Goal: Ask a question

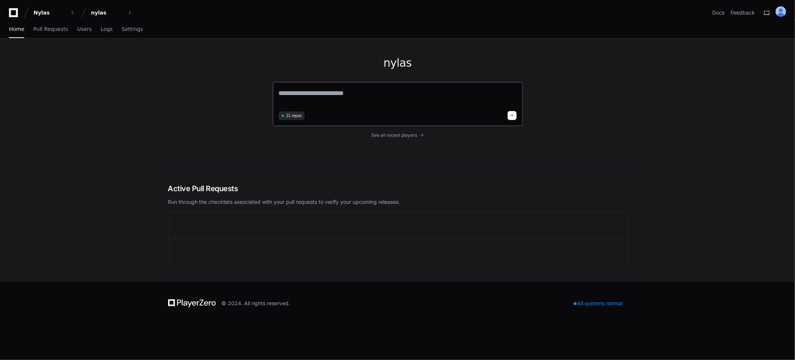
click at [342, 99] on textarea at bounding box center [398, 98] width 238 height 21
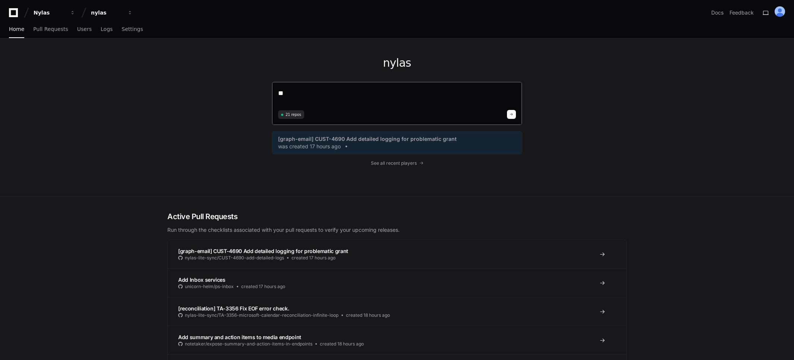
type textarea "*"
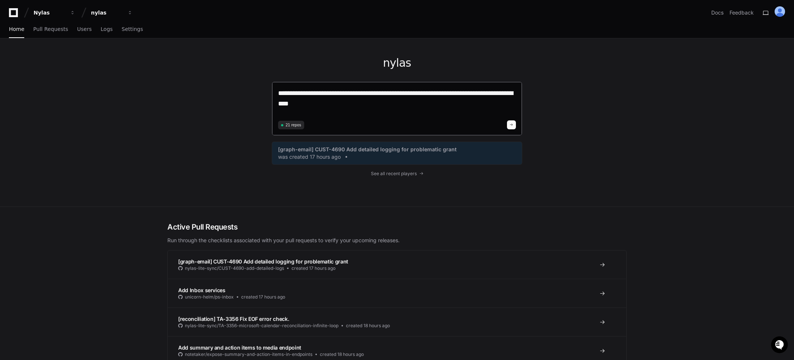
type textarea "**********"
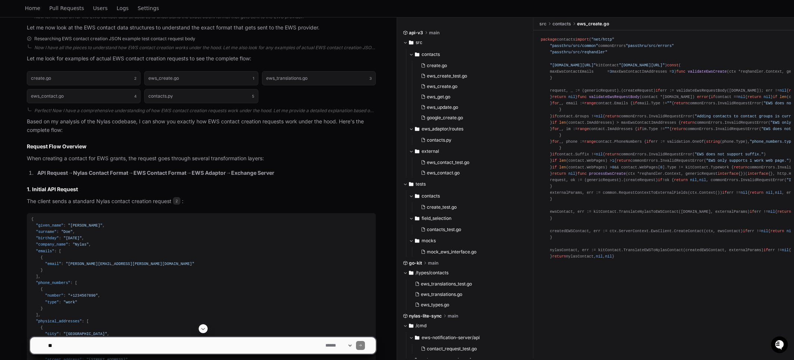
scroll to position [255, 0]
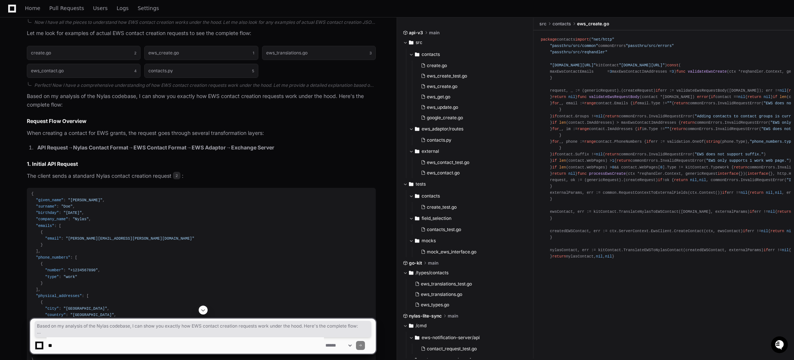
click at [246, 152] on article "Based on my analysis of the Nylas codebase, I can show you exactly how EWS cont…" at bounding box center [201, 335] width 349 height 487
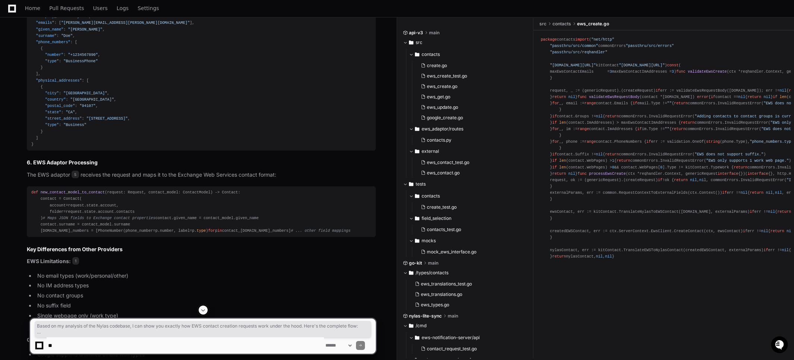
scroll to position [1019, 0]
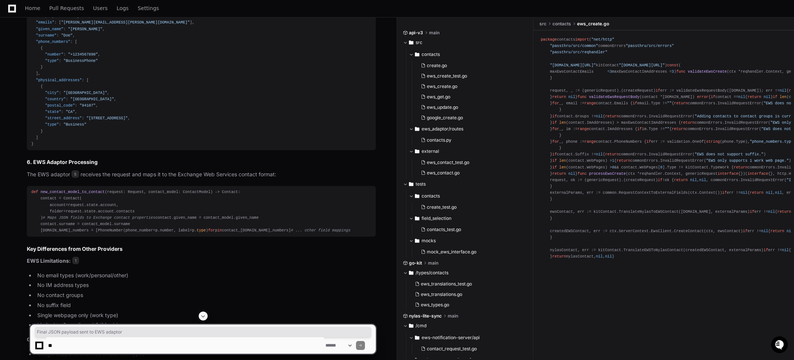
drag, startPoint x: 32, startPoint y: 112, endPoint x: 128, endPoint y: 113, distance: 95.8
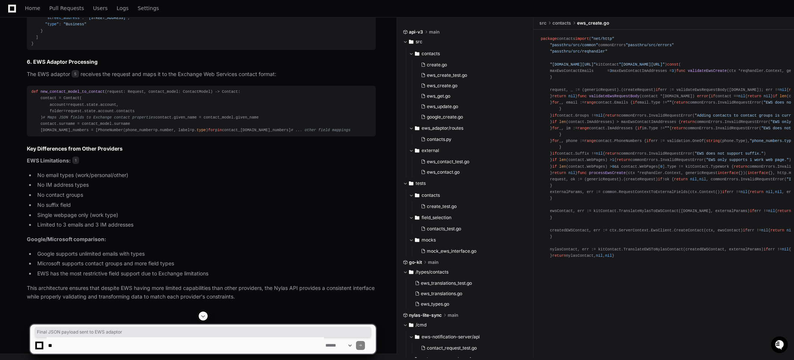
scroll to position [1171, 0]
click at [104, 347] on textarea at bounding box center [185, 345] width 277 height 16
type textarea "*"
click at [105, 344] on textarea at bounding box center [185, 345] width 277 height 16
type textarea "**********"
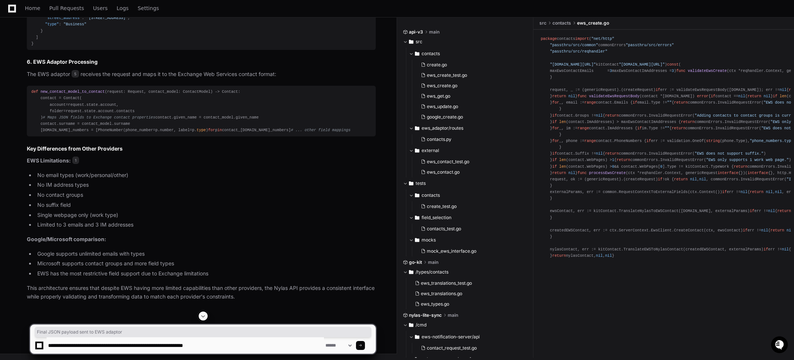
click at [254, 347] on textarea at bounding box center [185, 345] width 277 height 16
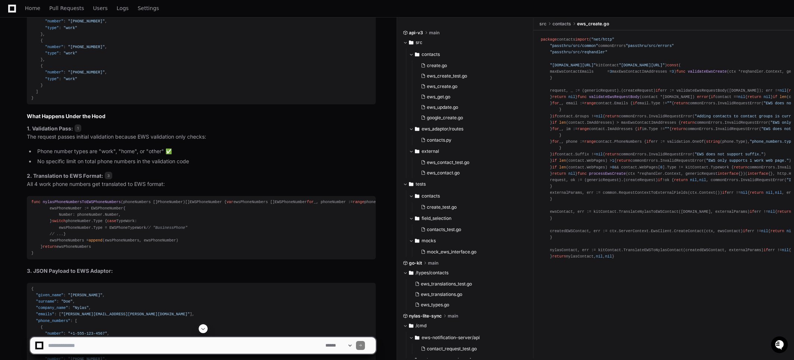
scroll to position [1678, 0]
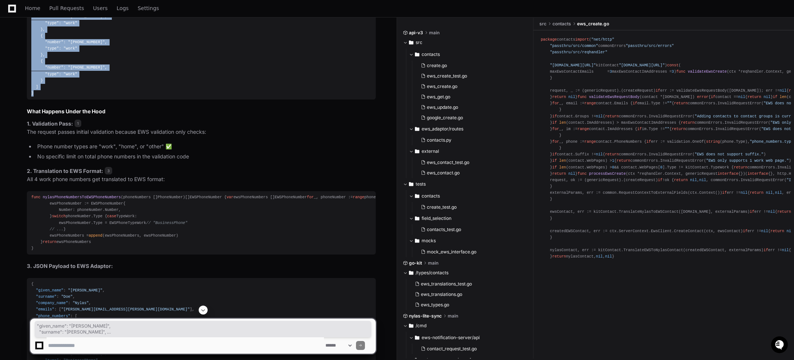
drag, startPoint x: 42, startPoint y: 243, endPoint x: 22, endPoint y: 77, distance: 167.9
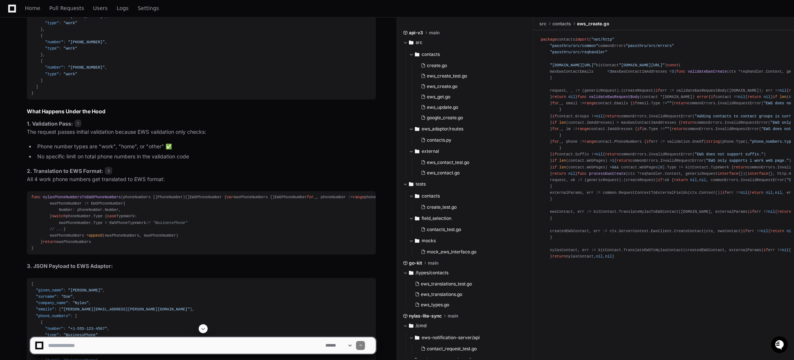
click at [223, 97] on div "{ "given_name" : "[PERSON_NAME]" , "surname" : "[PERSON_NAME]" , "company_name"…" at bounding box center [201, 7] width 340 height 179
click at [113, 97] on div "{ "given_name" : "[PERSON_NAME]" , "surname" : "[PERSON_NAME]" , "company_name"…" at bounding box center [201, 7] width 340 height 179
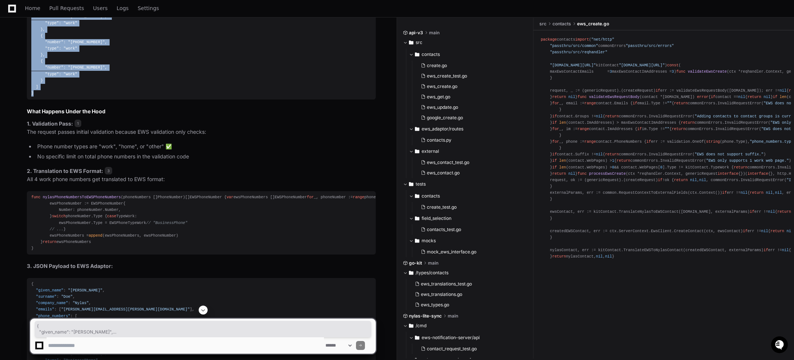
drag, startPoint x: 40, startPoint y: 247, endPoint x: 28, endPoint y: 80, distance: 167.5
copy div "{ "given_name" : "[PERSON_NAME]" , "surname" : "[PERSON_NAME]" , "company_name"…"
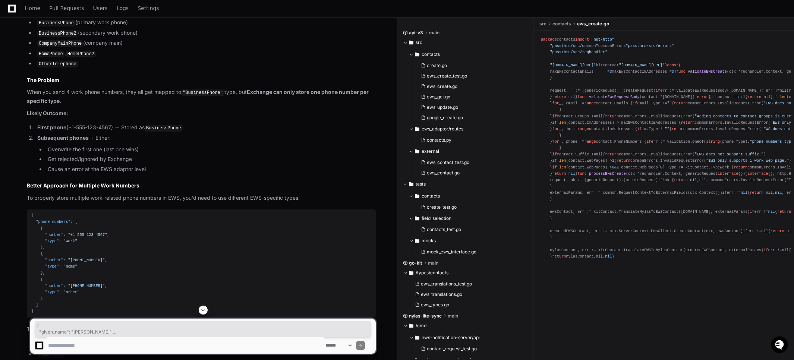
scroll to position [2178, 0]
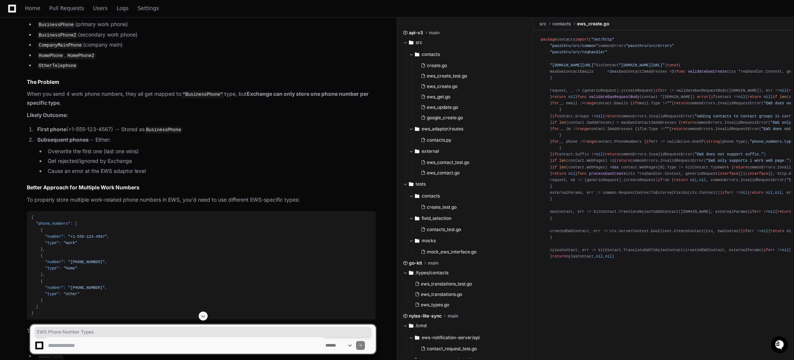
drag, startPoint x: 31, startPoint y: 156, endPoint x: 84, endPoint y: 156, distance: 53.3
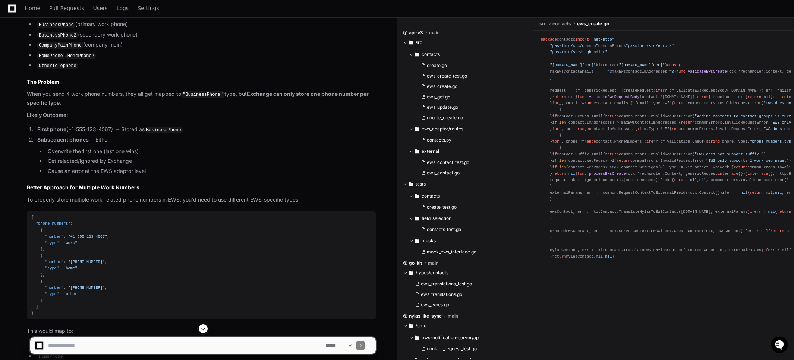
click at [107, 15] on p "Exchange Web Services has specific phone number slots:" at bounding box center [201, 10] width 349 height 9
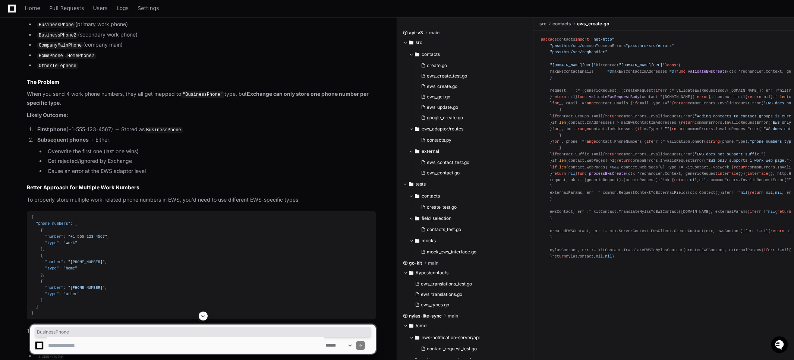
drag, startPoint x: 136, startPoint y: 175, endPoint x: 143, endPoint y: 180, distance: 9.0
click at [79, 15] on p "Exchange Web Services has specific phone number slots:" at bounding box center [201, 10] width 349 height 9
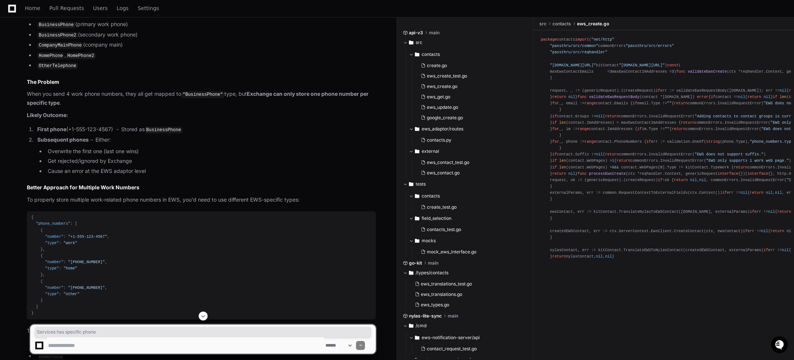
drag, startPoint x: 79, startPoint y: 204, endPoint x: 130, endPoint y: 206, distance: 50.4
click at [130, 15] on p "Exchange Web Services has specific phone number slots:" at bounding box center [201, 10] width 349 height 9
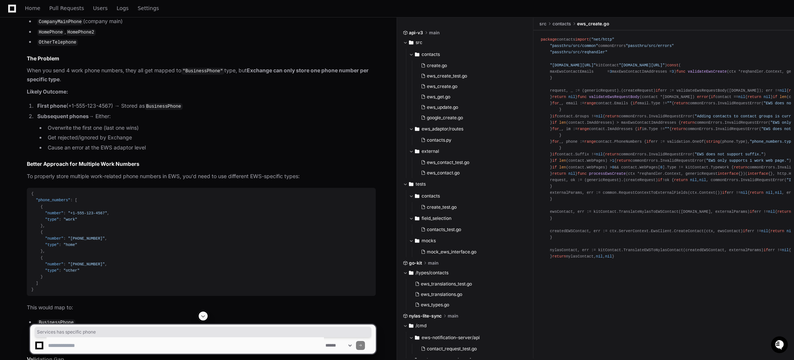
scroll to position [2213, 0]
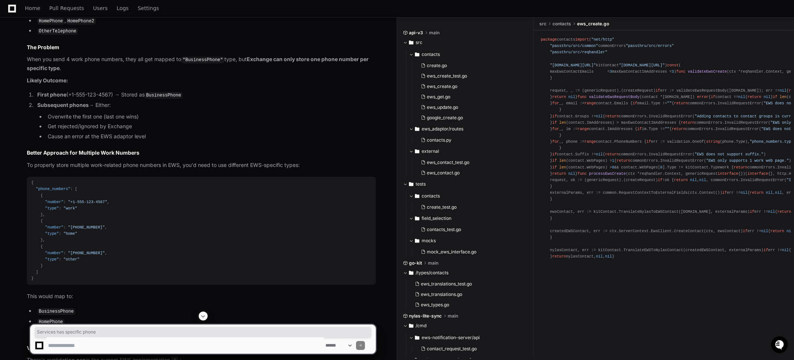
click at [265, 71] on strong "Exchange can only store one phone number per specific type" at bounding box center [198, 63] width 342 height 15
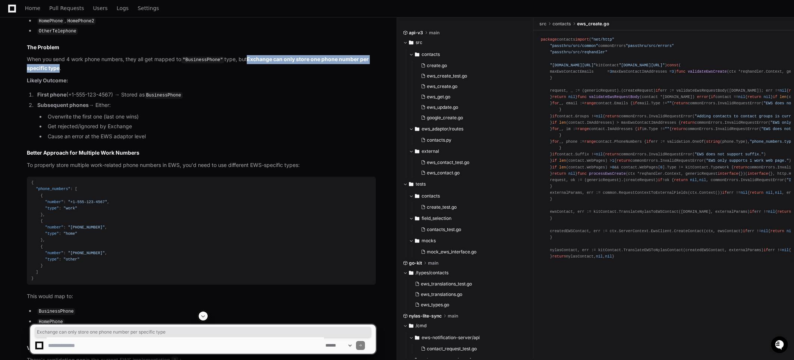
drag, startPoint x: 265, startPoint y: 255, endPoint x: 55, endPoint y: 263, distance: 210.1
click at [55, 71] on strong "Exchange can only store one phone number per specific type" at bounding box center [198, 63] width 342 height 15
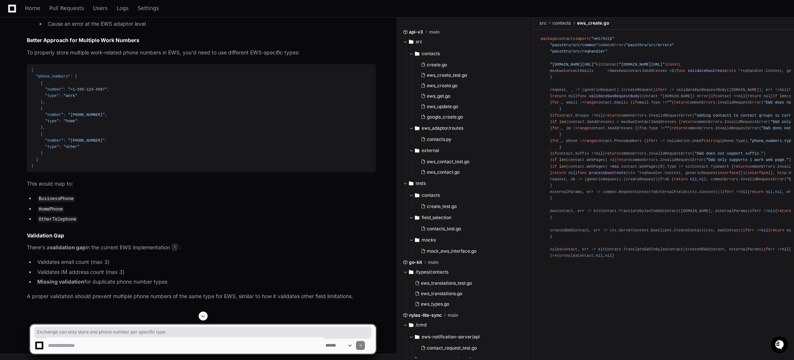
scroll to position [2387, 0]
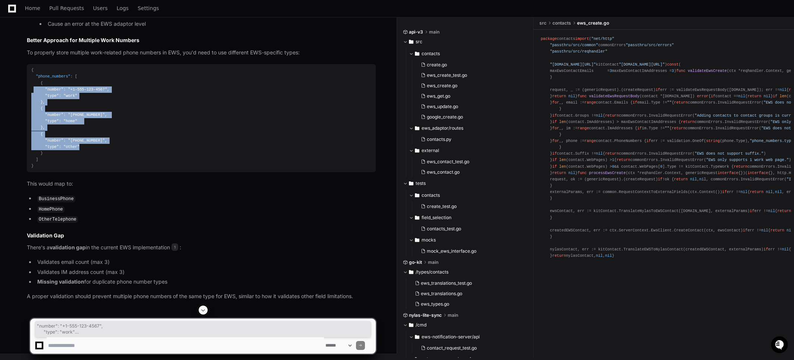
drag, startPoint x: 83, startPoint y: 282, endPoint x: 34, endPoint y: 222, distance: 77.6
click at [34, 169] on div "{ "phone_numbers" : [ { "number" : "+1-555-123-4567" , "type" : "work" } , { "n…" at bounding box center [201, 118] width 340 height 102
click at [169, 169] on div "{ "phone_numbers" : [ { "number" : "+1-555-123-4567" , "type" : "work" } , { "n…" at bounding box center [201, 118] width 340 height 102
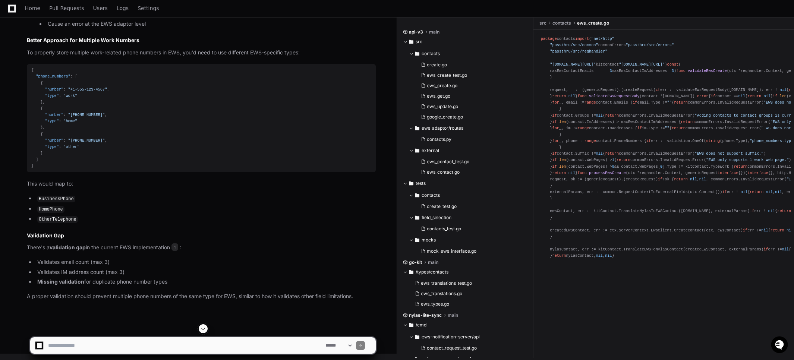
scroll to position [2518, 0]
click at [37, 298] on p "A proper validation should prevent multiple phone numbers of the same type for …" at bounding box center [201, 296] width 349 height 9
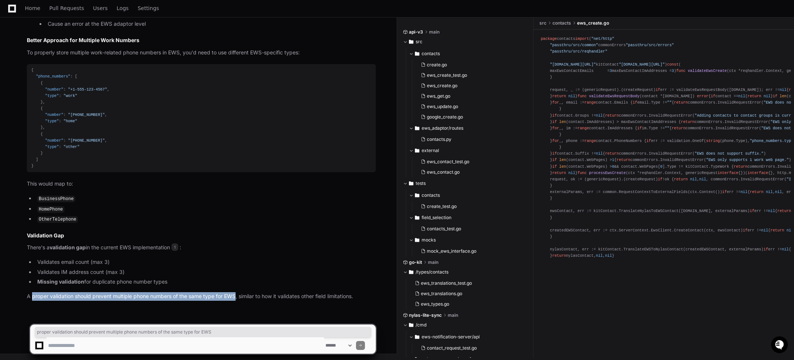
drag, startPoint x: 37, startPoint y: 298, endPoint x: 233, endPoint y: 294, distance: 196.5
click at [233, 294] on p "A proper validation should prevent multiple phone numbers of the same type for …" at bounding box center [201, 296] width 349 height 9
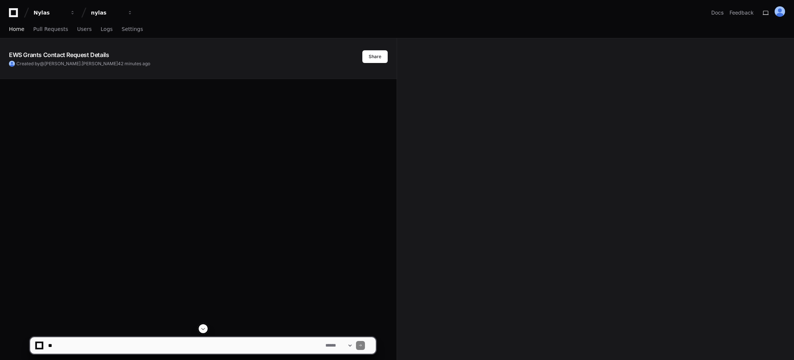
click at [13, 27] on span "Home" at bounding box center [16, 29] width 15 height 4
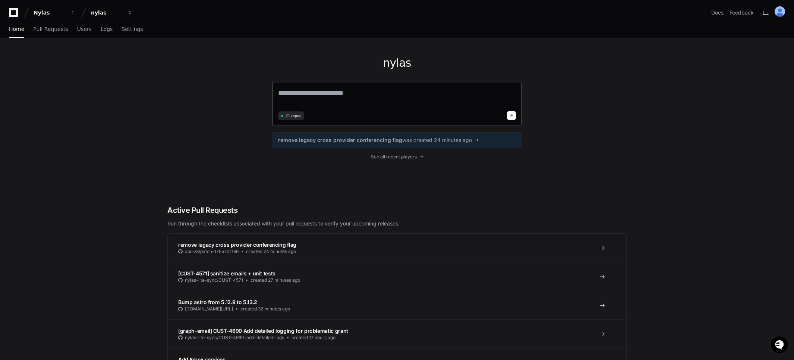
click at [338, 96] on textarea at bounding box center [397, 98] width 238 height 21
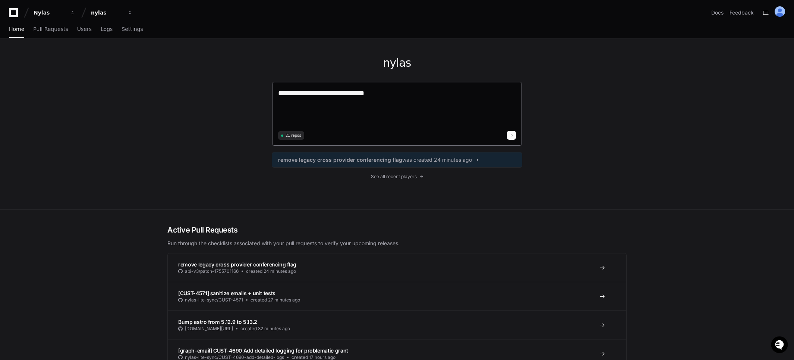
paste textarea "**********"
type textarea "**********"
